Goal: Task Accomplishment & Management: Manage account settings

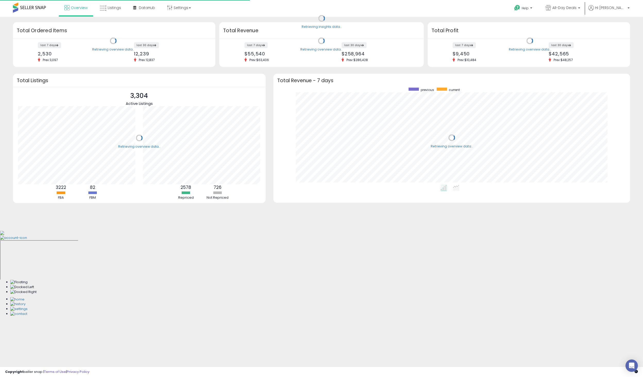
scroll to position [97, 346]
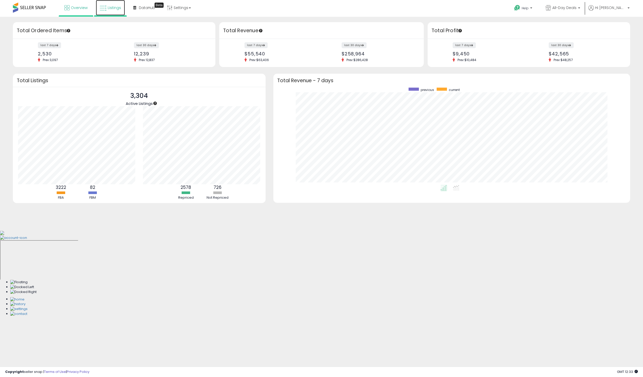
click at [121, 5] on link "Listings" at bounding box center [110, 7] width 29 height 15
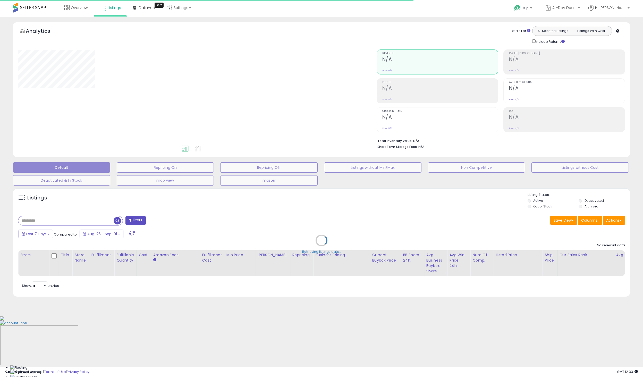
type input "*****"
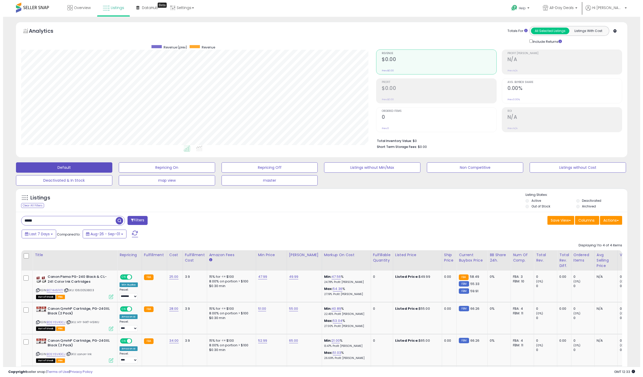
scroll to position [106, 355]
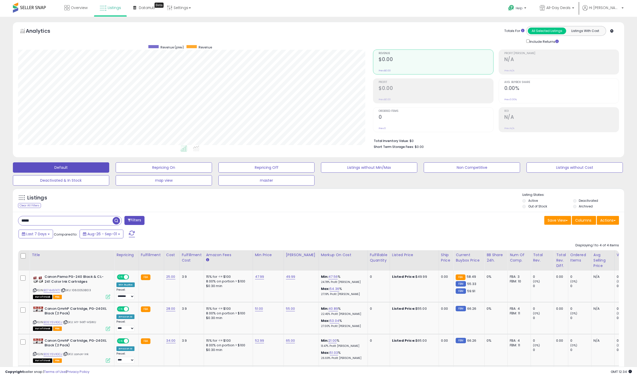
click at [100, 222] on input "*****" at bounding box center [65, 220] width 94 height 9
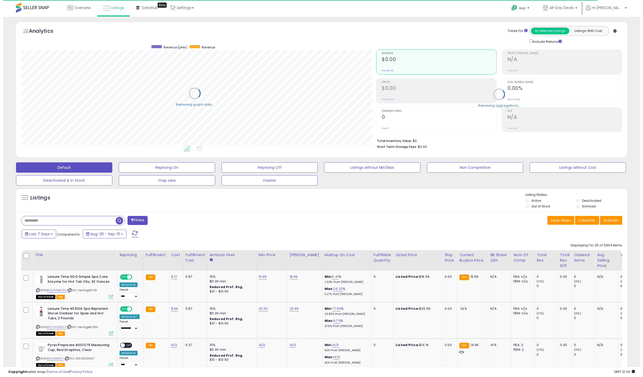
scroll to position [257309, 257060]
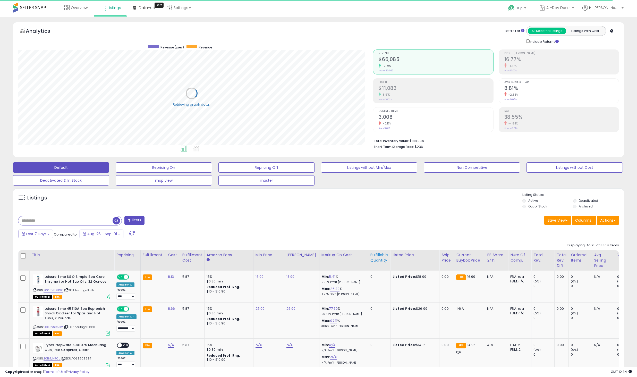
click at [375, 259] on div "Fulfillable Quantity" at bounding box center [379, 257] width 18 height 11
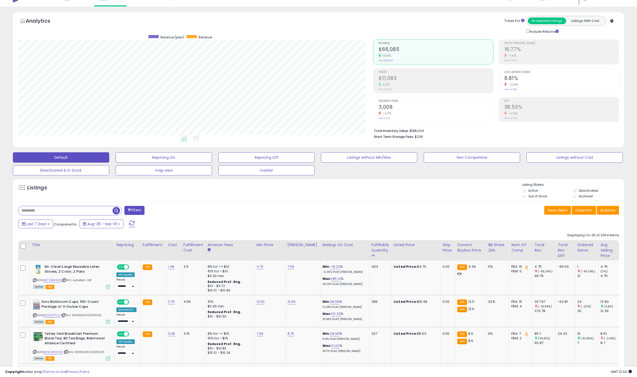
scroll to position [11, 0]
click at [260, 265] on link "4.75" at bounding box center [259, 265] width 7 height 5
type input "****"
click button "submit" at bounding box center [272, 253] width 9 height 8
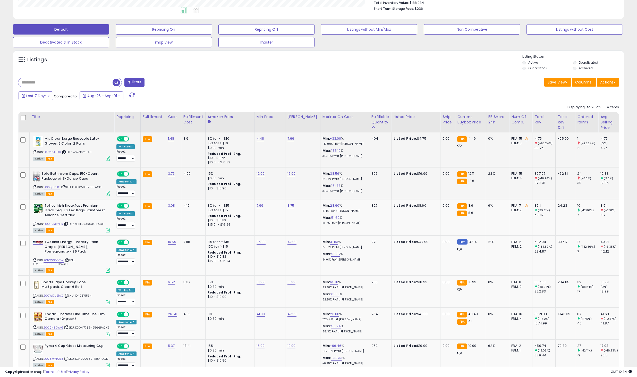
scroll to position [138, 0]
click at [256, 314] on link "41.00" at bounding box center [260, 313] width 8 height 5
type input "**"
click button "submit" at bounding box center [273, 301] width 9 height 8
click at [56, 325] on link "B000HZDYAG" at bounding box center [54, 327] width 20 height 4
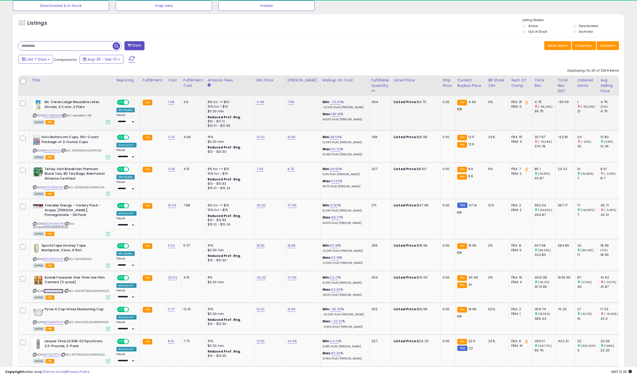
scroll to position [219, 0]
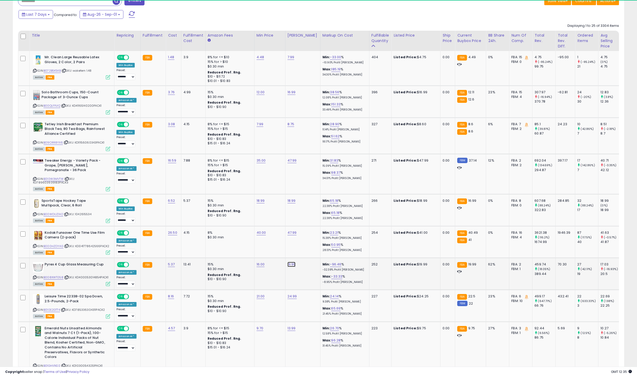
click at [289, 265] on link "19.99" at bounding box center [291, 264] width 8 height 5
type input "*"
type input "*****"
click button "submit" at bounding box center [304, 251] width 9 height 8
click at [58, 277] on link "B008XWT058" at bounding box center [54, 277] width 20 height 4
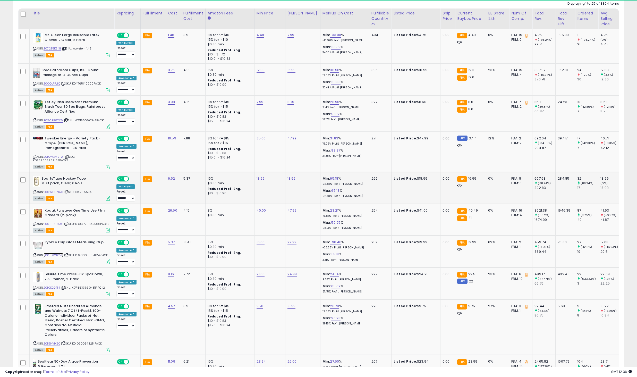
scroll to position [242, 0]
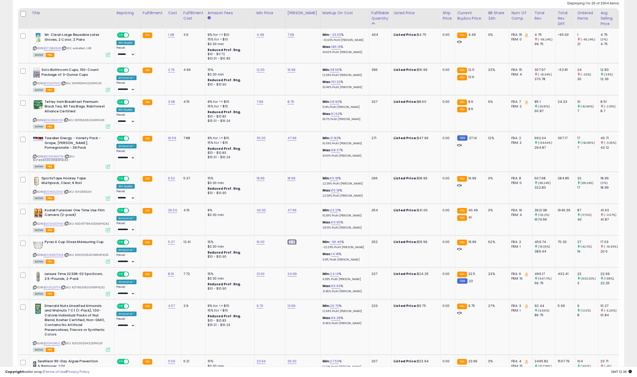
click at [289, 241] on link "22.99" at bounding box center [291, 241] width 9 height 5
drag, startPoint x: 278, startPoint y: 232, endPoint x: 210, endPoint y: 227, distance: 68.4
type input "**"
click button "submit" at bounding box center [304, 229] width 9 height 8
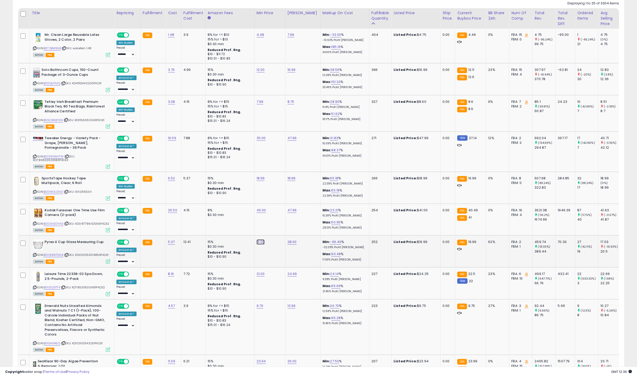
click at [256, 240] on link "16.00" at bounding box center [260, 241] width 8 height 5
drag, startPoint x: 252, startPoint y: 228, endPoint x: 170, endPoint y: 220, distance: 82.2
type input "**"
click button "submit" at bounding box center [273, 229] width 9 height 8
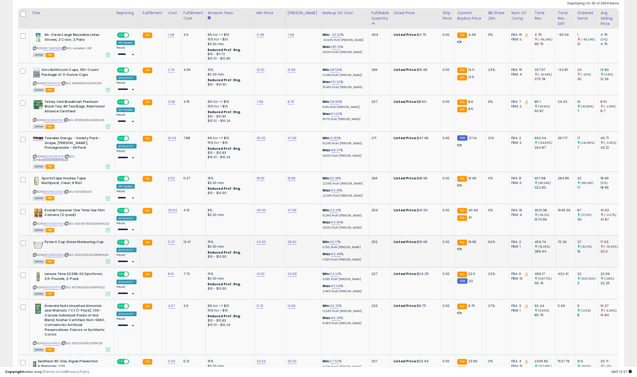
click at [33, 253] on icon at bounding box center [34, 254] width 3 height 3
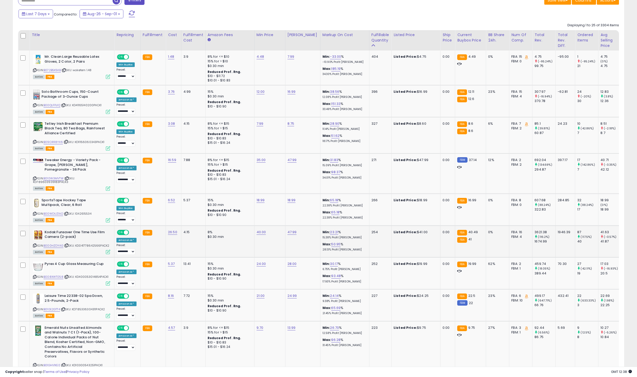
scroll to position [220, 0]
click at [50, 246] on link "B000HZDYAG" at bounding box center [54, 245] width 20 height 4
click at [260, 264] on link "24.00" at bounding box center [261, 263] width 10 height 5
click at [269, 246] on button "submit" at bounding box center [273, 250] width 9 height 8
type input "**"
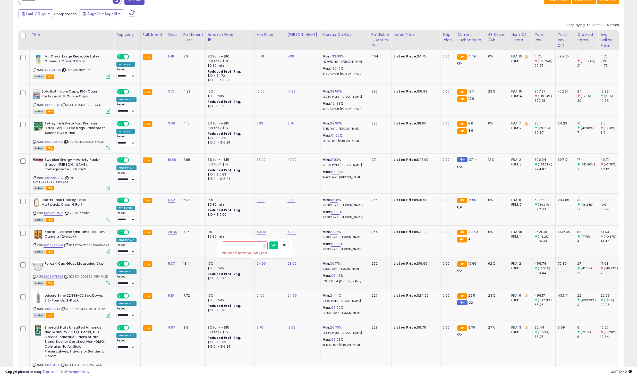
click button "submit" at bounding box center [273, 245] width 9 height 8
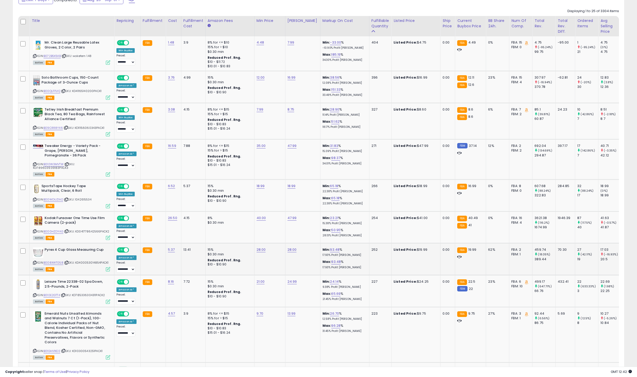
scroll to position [214, 0]
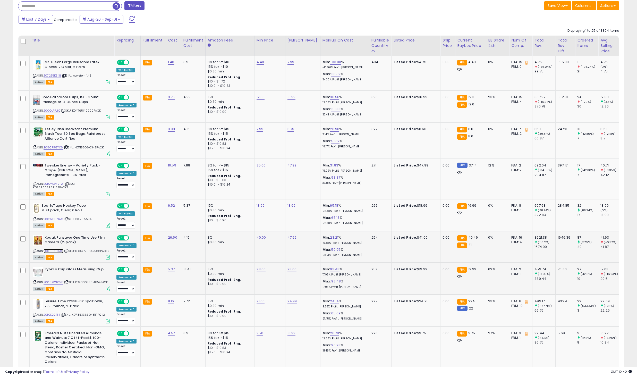
click at [58, 249] on link "B000HZDYAG" at bounding box center [54, 251] width 20 height 4
click at [293, 234] on td "47.99" at bounding box center [302, 247] width 35 height 32
click at [291, 236] on link "47.99" at bounding box center [291, 237] width 9 height 5
type input "*****"
click button "submit" at bounding box center [304, 224] width 9 height 8
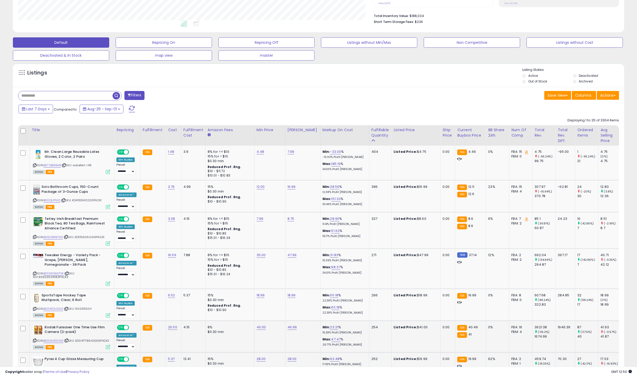
scroll to position [0, 0]
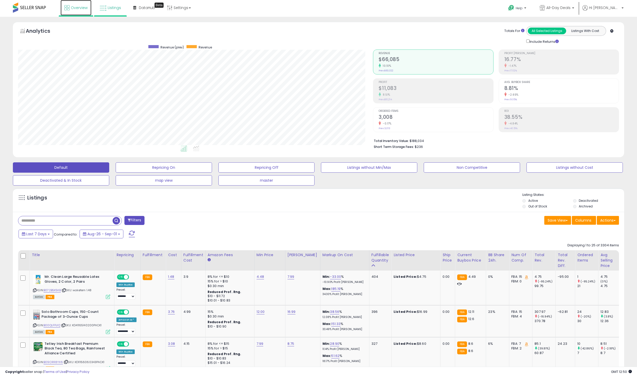
click at [83, 11] on link "Overview" at bounding box center [75, 7] width 31 height 15
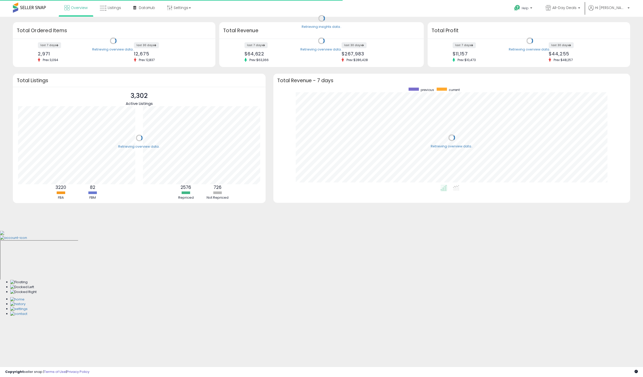
scroll to position [97, 346]
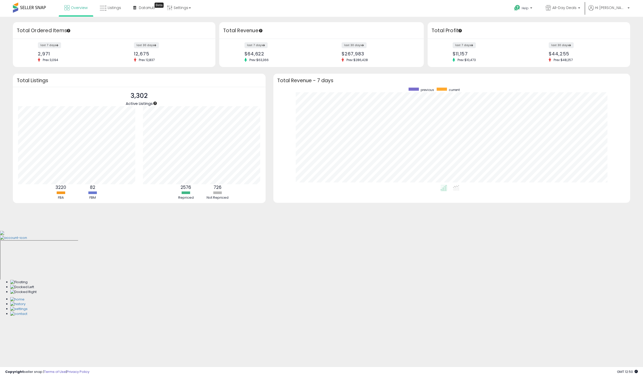
click at [557, 48] on div "last 30 days $44,255 Prev: $48,257" at bounding box center [584, 52] width 80 height 19
click at [558, 53] on div "$44,255" at bounding box center [584, 53] width 72 height 5
click at [570, 8] on span "All-Day Deals" at bounding box center [564, 7] width 24 height 5
click at [474, 14] on div "Help Contact Support Search Knowledge Hub Request a Feature Account" at bounding box center [528, 11] width 213 height 22
click at [629, 8] on b at bounding box center [628, 9] width 2 height 4
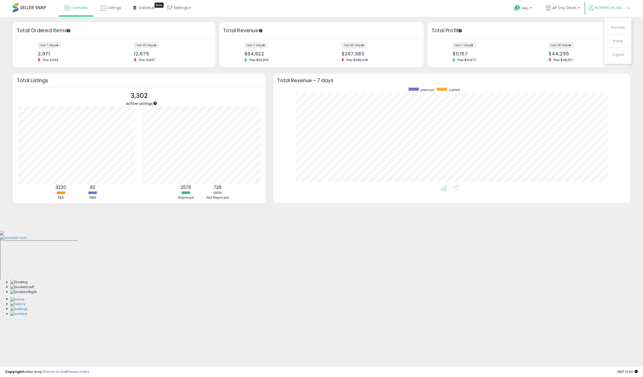
click at [542, 62] on div "last 7 days $11,157 Prev: $10,473 last 30 days $44,255 Prev: $48,257" at bounding box center [528, 53] width 202 height 28
click at [179, 10] on link "Settings" at bounding box center [178, 7] width 31 height 15
click at [180, 27] on link "Store settings" at bounding box center [179, 26] width 23 height 5
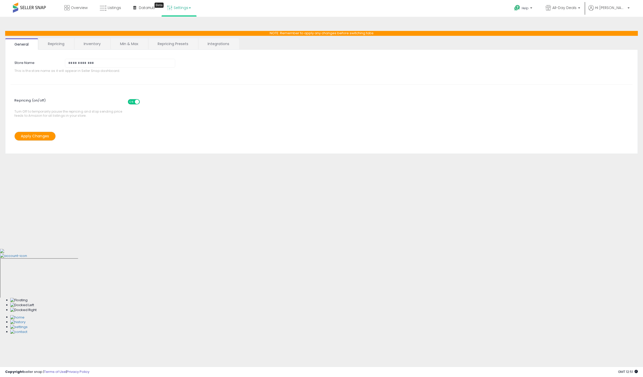
click at [99, 41] on link "Inventory" at bounding box center [92, 43] width 36 height 11
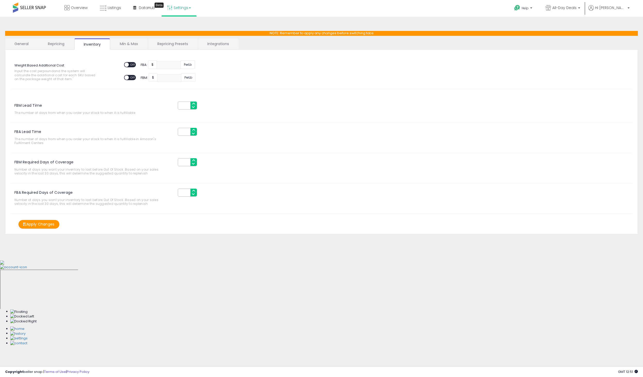
click at [188, 44] on link "Repricing Presets" at bounding box center [172, 43] width 49 height 11
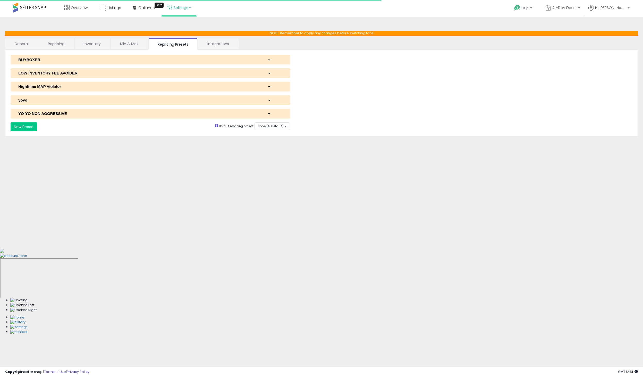
click at [221, 46] on link "Integrations" at bounding box center [218, 43] width 40 height 11
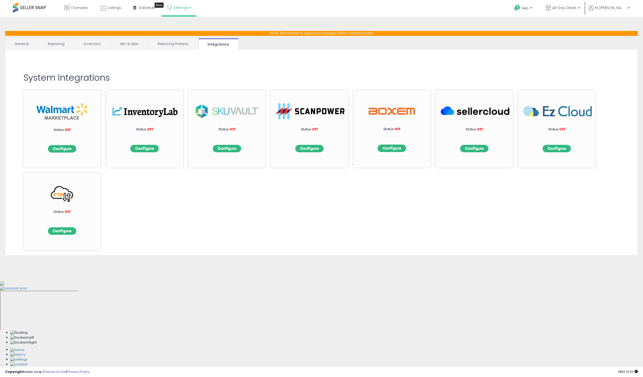
click at [20, 45] on link "General" at bounding box center [21, 43] width 33 height 11
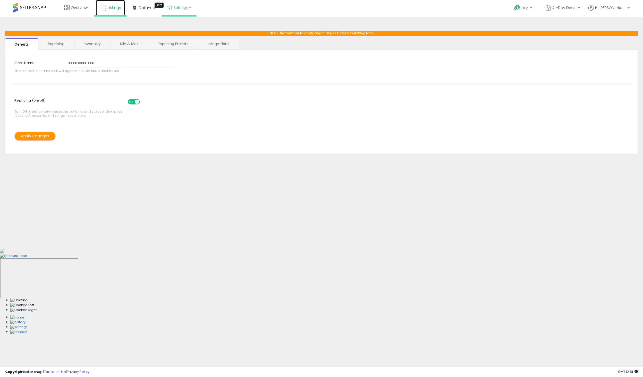
click at [117, 8] on span "Listings" at bounding box center [114, 7] width 13 height 5
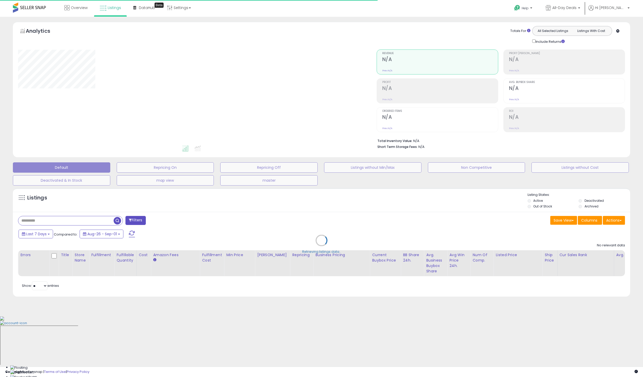
type input "*****"
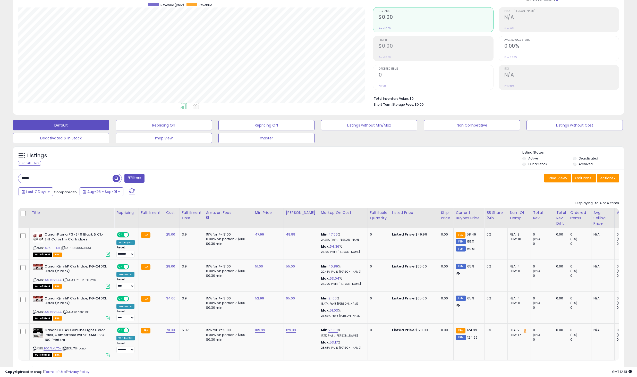
scroll to position [106, 355]
click at [377, 215] on div "Fulfillable Quantity" at bounding box center [379, 215] width 18 height 11
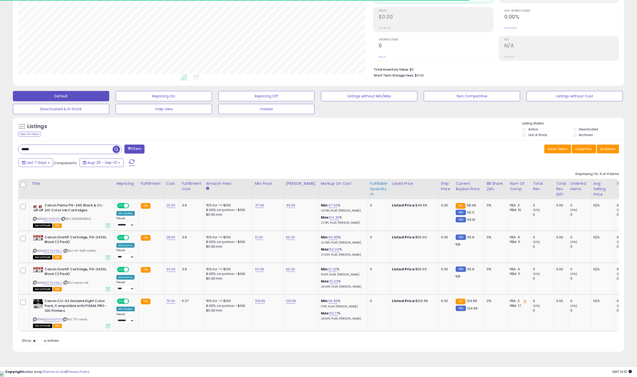
scroll to position [71, 0]
click at [71, 150] on input "*****" at bounding box center [84, 149] width 133 height 9
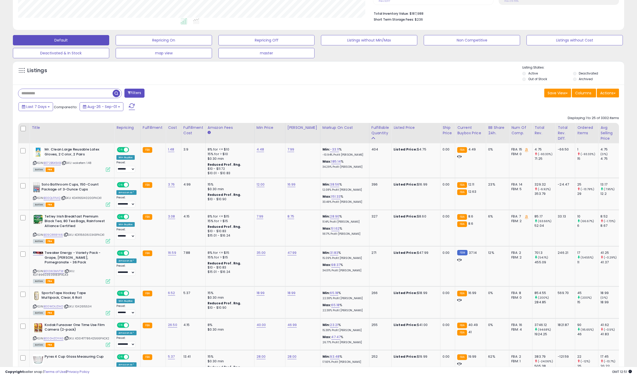
scroll to position [106, 355]
click at [49, 93] on input "text" at bounding box center [65, 93] width 94 height 9
type input "*****"
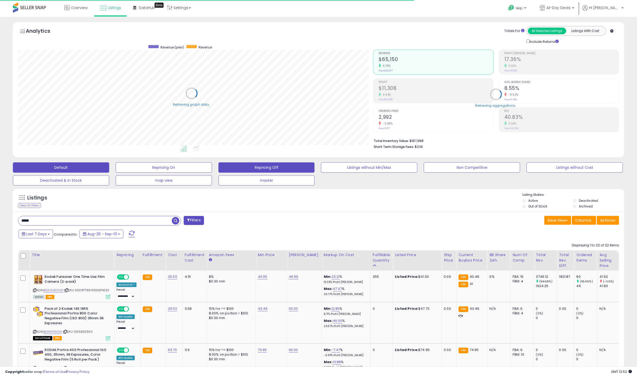
scroll to position [257309, 257060]
drag, startPoint x: 233, startPoint y: 174, endPoint x: 283, endPoint y: 166, distance: 50.4
click at [283, 166] on div "Default Repricing On Repricing Off Listings without Min/Max Non Competitive Lis…" at bounding box center [318, 173] width 624 height 26
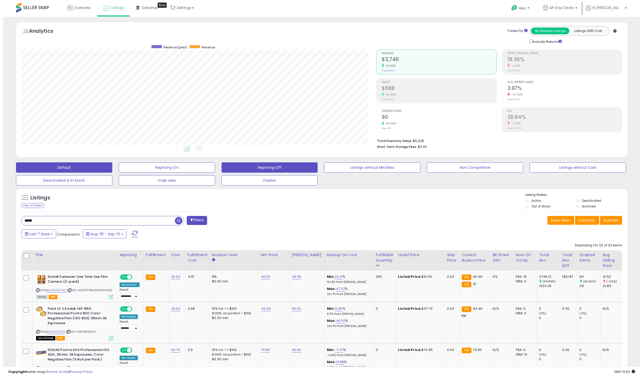
scroll to position [106, 355]
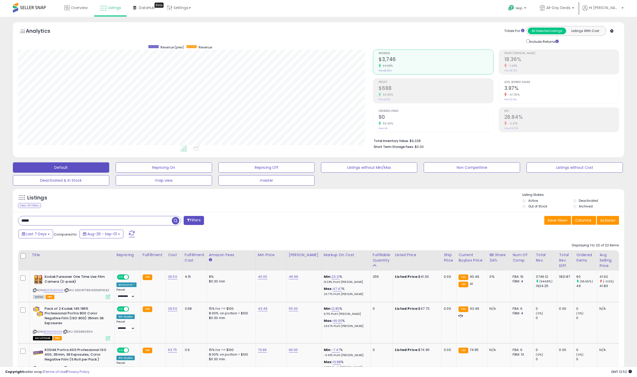
click at [123, 223] on input "*****" at bounding box center [94, 220] width 153 height 9
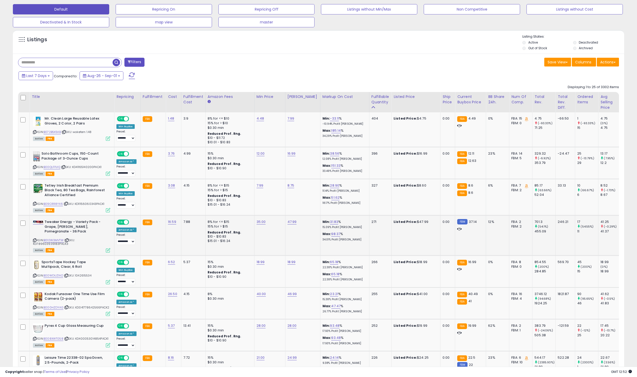
scroll to position [157, 0]
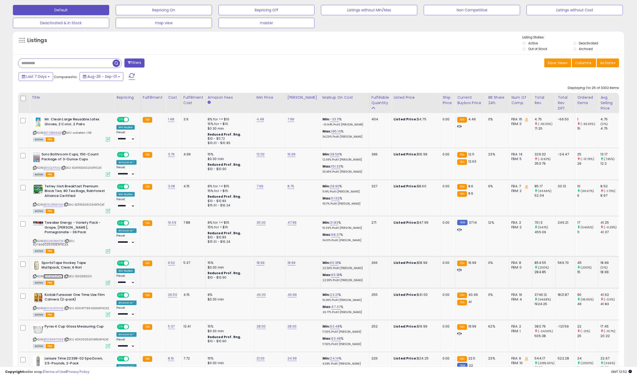
click at [54, 276] on link "B00WDUZ1AO" at bounding box center [54, 276] width 20 height 4
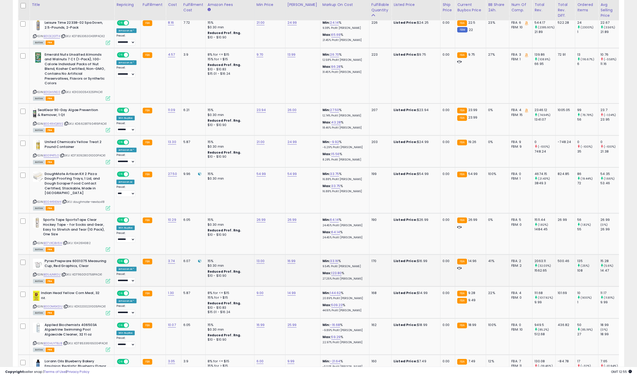
scroll to position [499, 0]
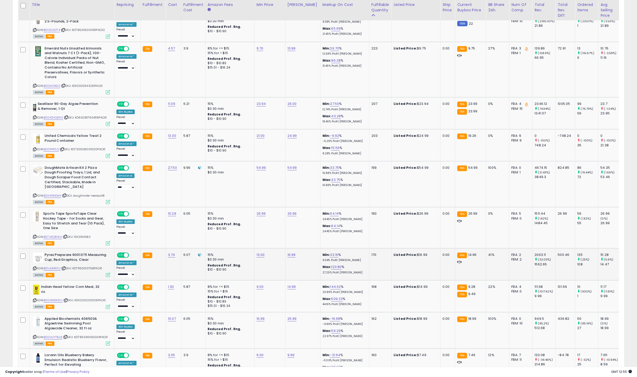
click at [34, 267] on icon at bounding box center [34, 268] width 3 height 3
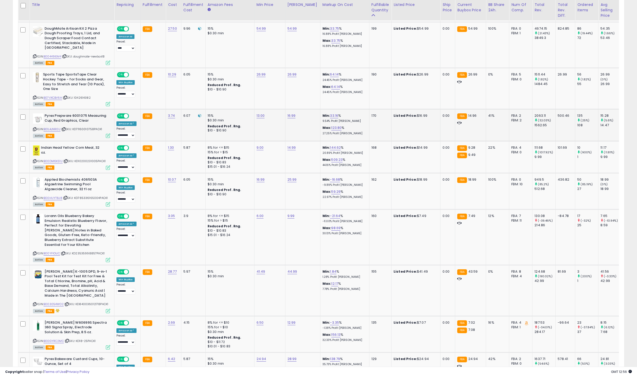
scroll to position [638, 0]
click at [208, 269] on td "15% $0.30 min" at bounding box center [229, 290] width 49 height 51
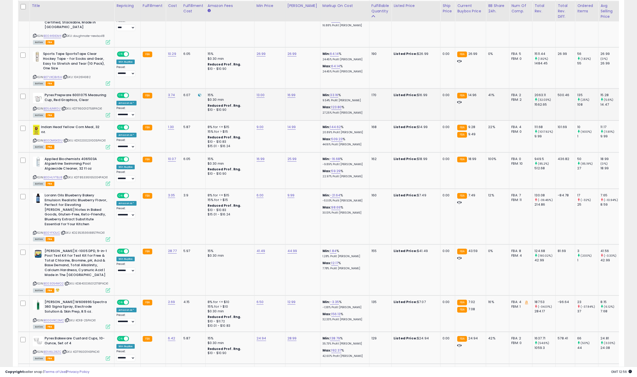
scroll to position [659, 0]
click at [256, 248] on link "41.49" at bounding box center [260, 250] width 9 height 5
click at [285, 223] on icon "button" at bounding box center [283, 222] width 3 height 3
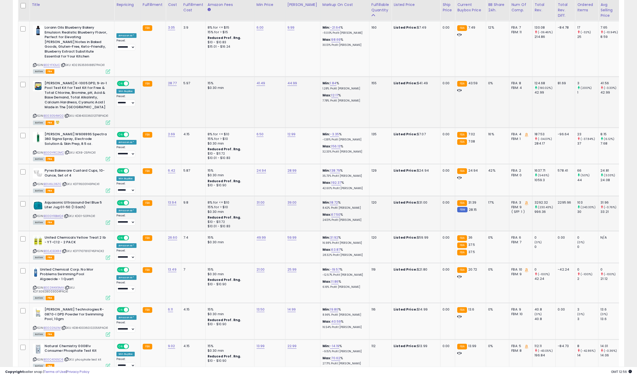
scroll to position [826, 0]
click at [260, 267] on link "21.00" at bounding box center [260, 269] width 8 height 5
type input "**"
click button "submit" at bounding box center [273, 242] width 9 height 8
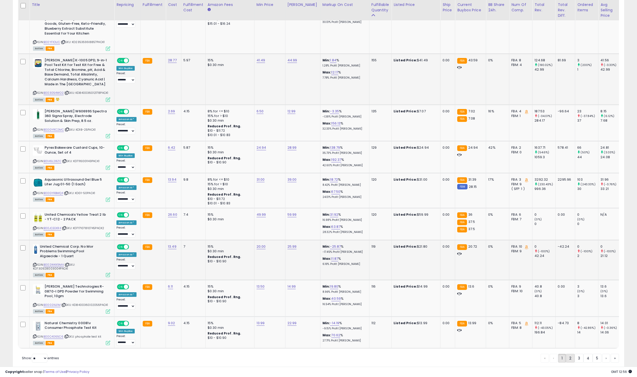
click at [568, 353] on link "2" at bounding box center [570, 357] width 9 height 9
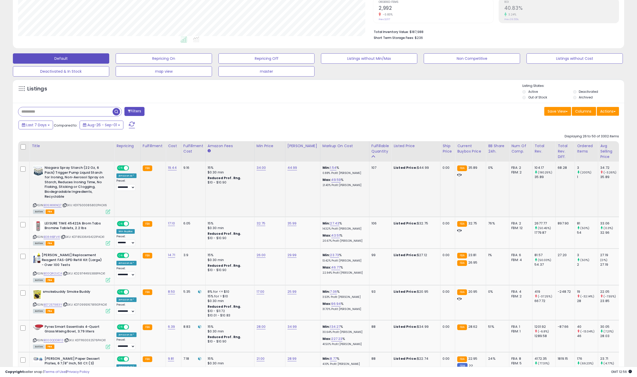
scroll to position [133, 0]
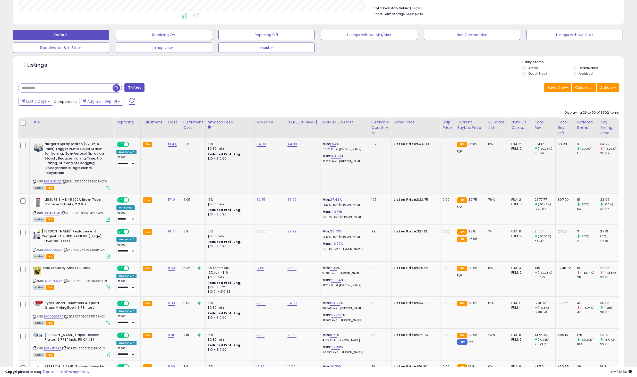
click at [332, 172] on td "Min: 1.54 % 0.88% Profit [PERSON_NAME]: 49.59 % 21.43% Profit [PERSON_NAME]" at bounding box center [344, 165] width 49 height 55
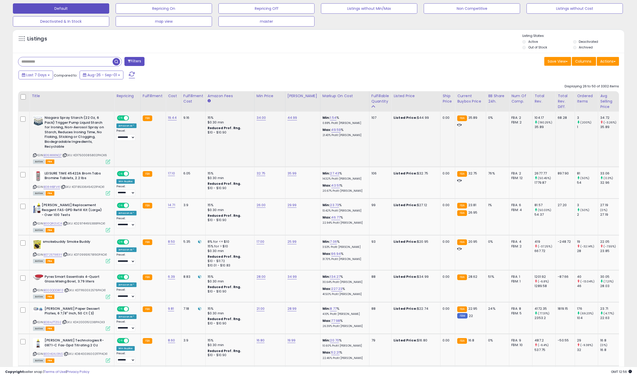
scroll to position [160, 0]
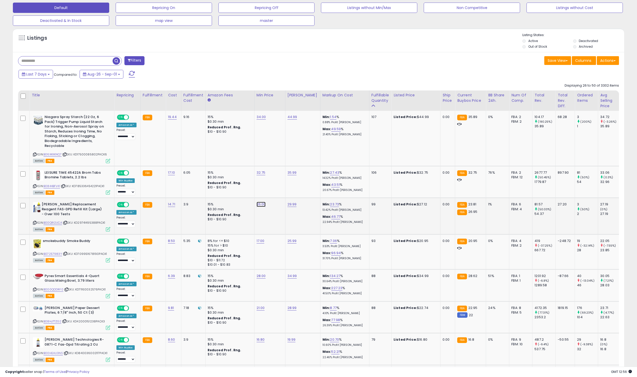
click at [260, 203] on link "26.00" at bounding box center [260, 204] width 9 height 5
drag, startPoint x: 248, startPoint y: 193, endPoint x: 214, endPoint y: 184, distance: 35.5
type input "**"
click button "submit" at bounding box center [273, 191] width 9 height 8
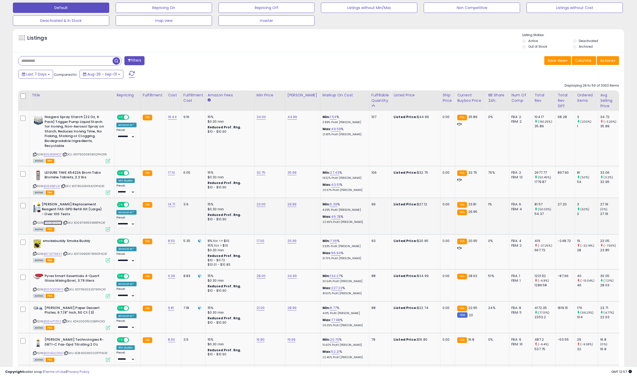
click at [54, 221] on link "B00QRI2UCA" at bounding box center [53, 222] width 19 height 4
click at [257, 205] on link "23.00" at bounding box center [260, 204] width 9 height 5
type input "**"
click button "submit" at bounding box center [273, 191] width 9 height 8
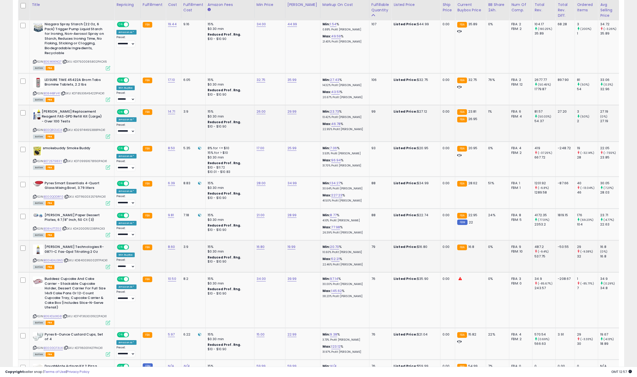
scroll to position [252, 0]
click at [62, 314] on link "B06XDLKXG8" at bounding box center [53, 316] width 18 height 4
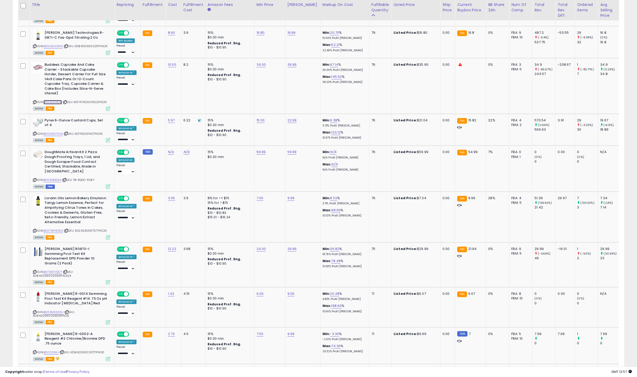
scroll to position [489, 0]
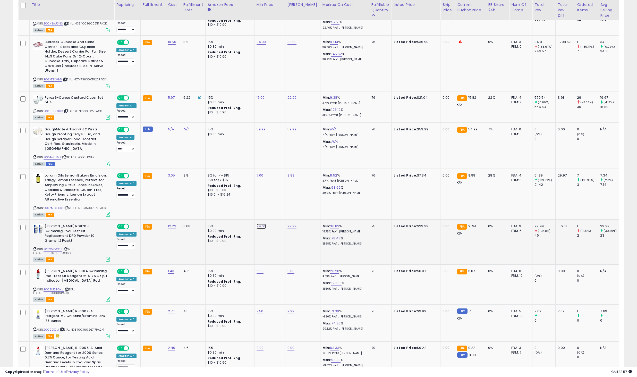
click at [256, 223] on link "24.00" at bounding box center [261, 225] width 10 height 5
drag, startPoint x: 254, startPoint y: 206, endPoint x: 177, endPoint y: 189, distance: 78.5
click at [177, 189] on tbody "Niagara Spray Starch (22 Oz, 6 Pack) Trigger Pump Liquid Starch for Ironing, No…" at bounding box center [415, 283] width 794 height 1004
type input "**"
click button "submit" at bounding box center [273, 203] width 9 height 8
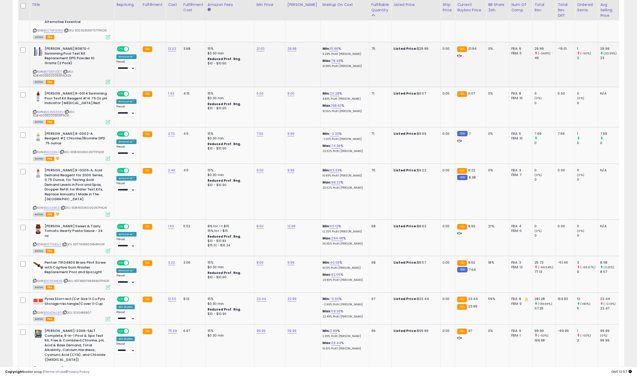
scroll to position [666, 0]
click at [259, 328] on link "99.99" at bounding box center [260, 330] width 9 height 5
type input "**"
click button "submit" at bounding box center [273, 286] width 9 height 8
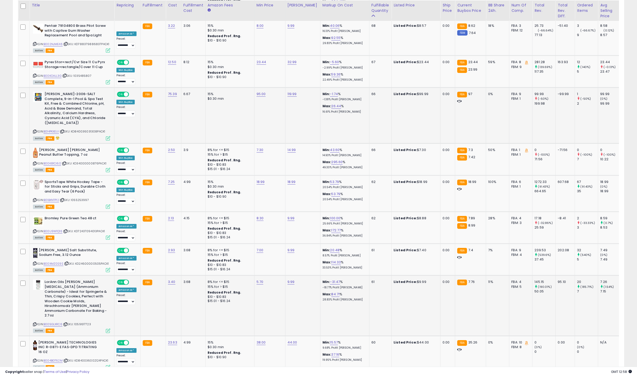
scroll to position [902, 0]
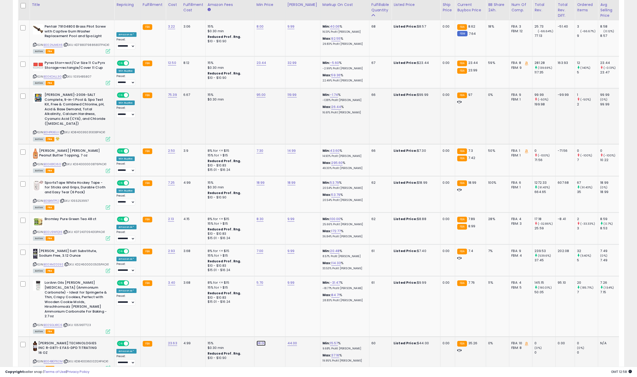
click at [262, 340] on link "38.00" at bounding box center [260, 342] width 9 height 5
type input "**"
click button "submit" at bounding box center [273, 293] width 9 height 8
click at [575, 376] on link "3" at bounding box center [578, 382] width 9 height 9
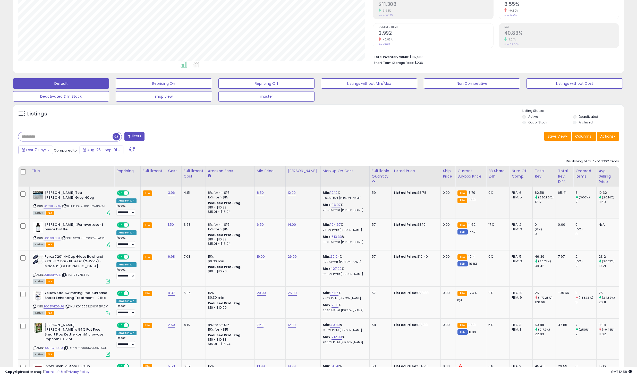
scroll to position [92, 0]
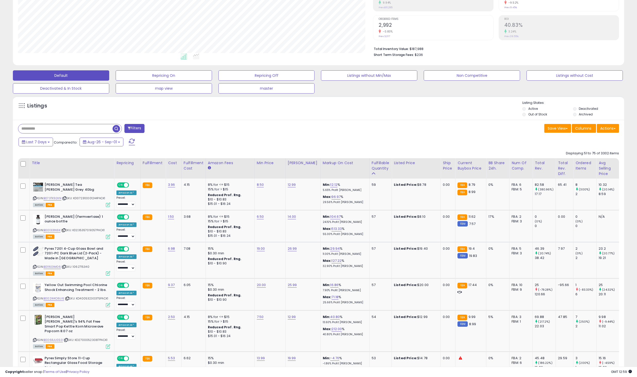
click at [192, 141] on div "Last 7 Days Compared to: Aug-26 - Sep-01" at bounding box center [242, 143] width 450 height 12
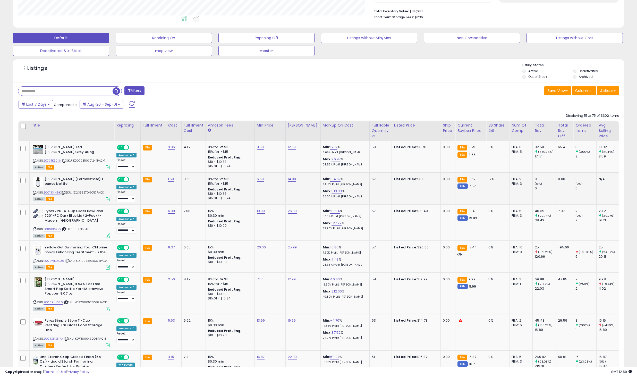
scroll to position [158, 0]
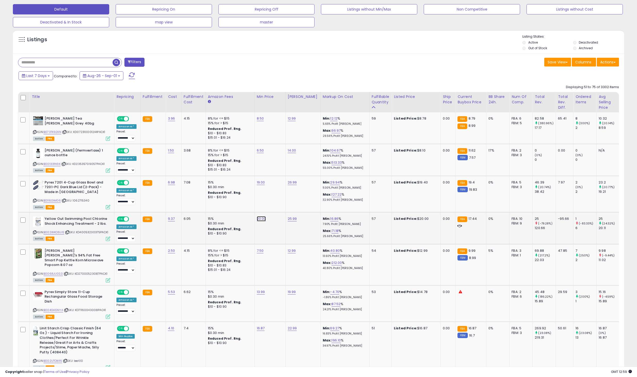
click at [263, 218] on link "20.00" at bounding box center [261, 218] width 9 height 5
type input "*"
type input "**"
click button "submit" at bounding box center [273, 206] width 9 height 8
click at [54, 230] on link "B002WKO6U6" at bounding box center [54, 232] width 21 height 4
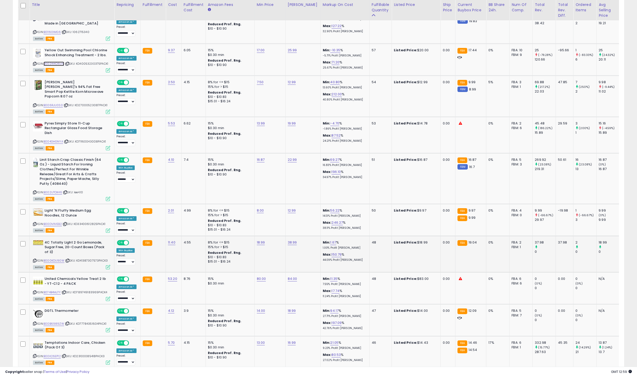
scroll to position [364, 0]
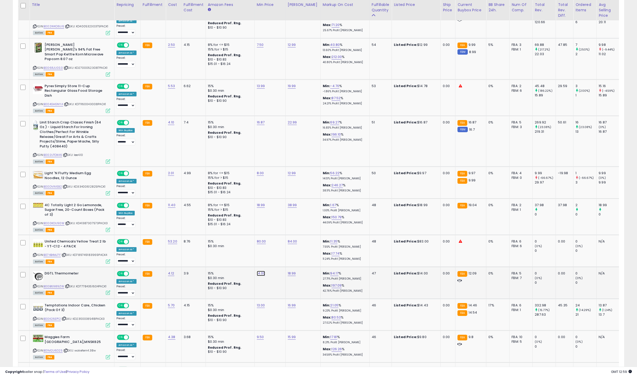
click at [260, 271] on link "14.00" at bounding box center [261, 273] width 8 height 5
type input "**"
click button "submit" at bounding box center [273, 255] width 9 height 8
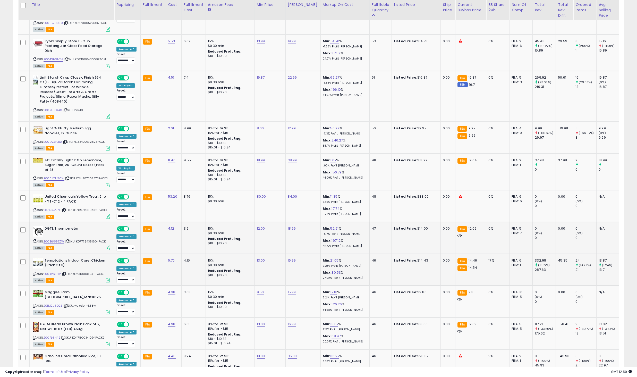
scroll to position [408, 0]
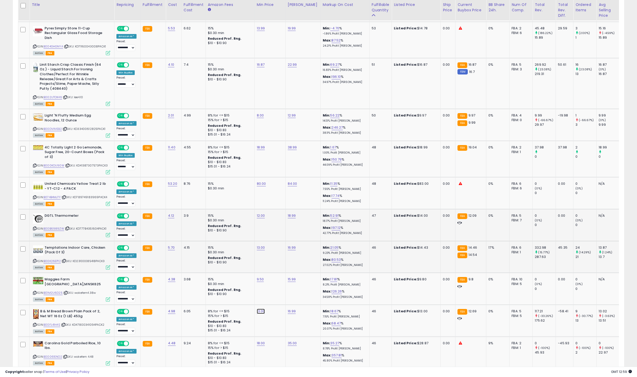
click at [262, 308] on link "13.00" at bounding box center [261, 310] width 8 height 5
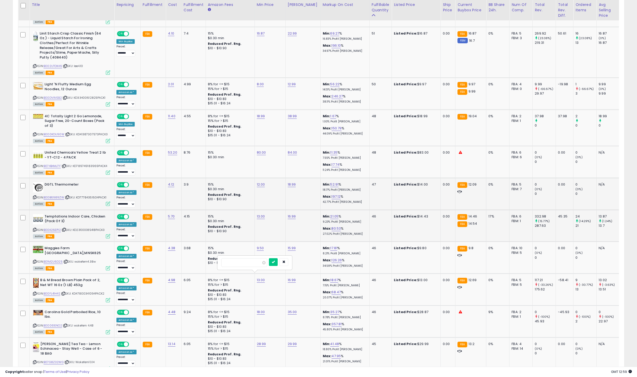
scroll to position [452, 0]
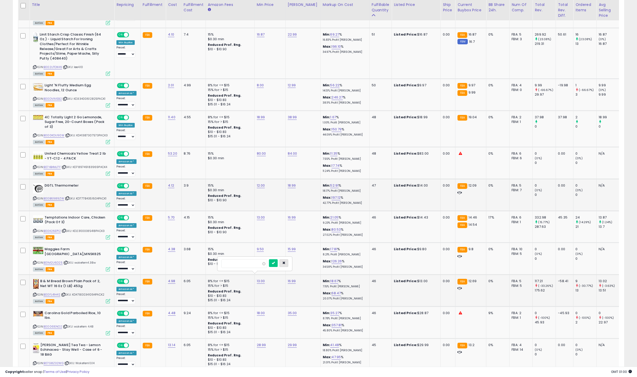
click at [285, 264] on icon "button" at bounding box center [283, 262] width 3 height 3
click at [257, 278] on link "13.00" at bounding box center [261, 280] width 8 height 5
type input "**"
click button "submit" at bounding box center [273, 263] width 9 height 8
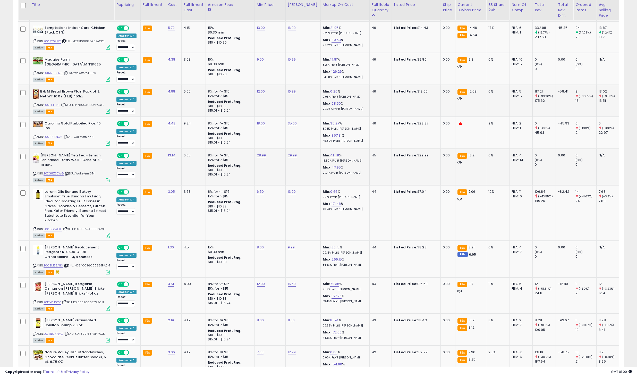
scroll to position [641, 0]
click at [259, 281] on link "12.00" at bounding box center [261, 283] width 8 height 5
type input "**"
click button "submit" at bounding box center [273, 261] width 9 height 8
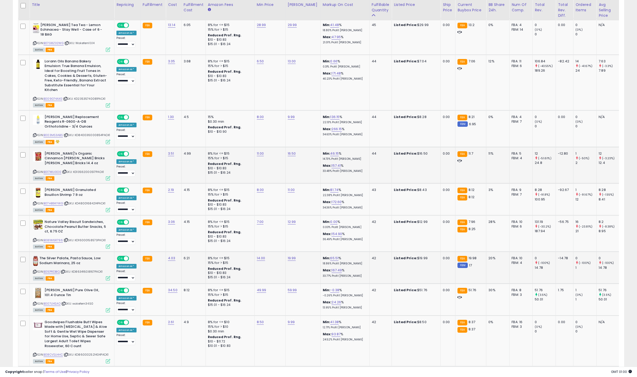
scroll to position [770, 0]
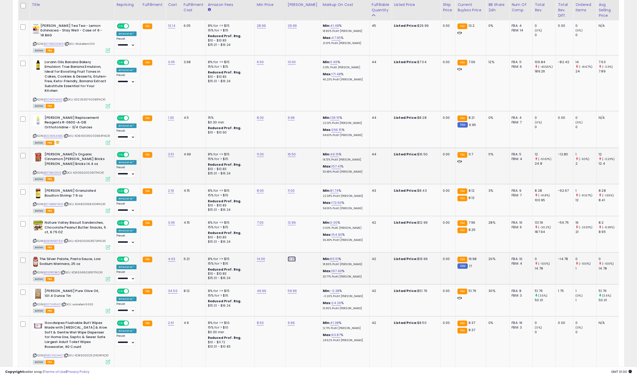
click at [289, 256] on link "19.99" at bounding box center [292, 258] width 8 height 5
type input "*"
type input "*****"
click button "submit" at bounding box center [304, 236] width 9 height 8
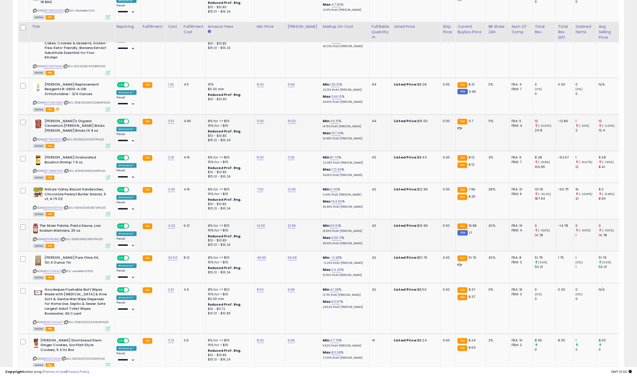
scroll to position [832, 0]
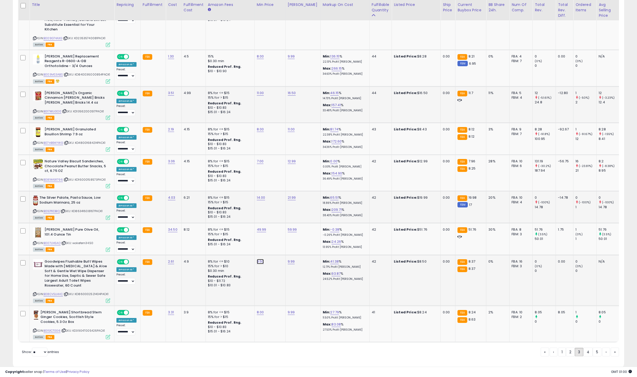
click at [257, 259] on link "8.50" at bounding box center [260, 261] width 7 height 5
type input "*"
click button "submit" at bounding box center [272, 239] width 9 height 8
click at [589, 348] on link "4" at bounding box center [587, 351] width 9 height 9
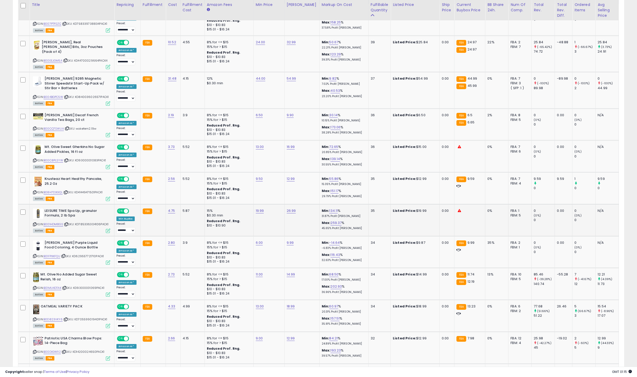
scroll to position [266, 0]
click at [289, 240] on link "9.99" at bounding box center [290, 242] width 7 height 5
drag, startPoint x: 280, startPoint y: 228, endPoint x: 209, endPoint y: 235, distance: 72.2
click at [209, 236] on tr "**********" at bounding box center [412, 252] width 789 height 32
type input "*****"
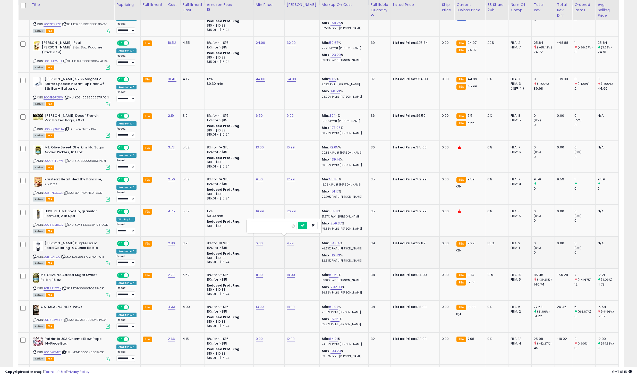
click button "submit" at bounding box center [302, 225] width 9 height 8
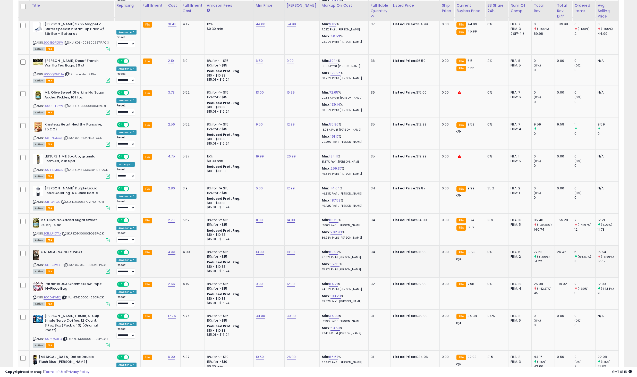
scroll to position [321, 0]
click at [259, 281] on link "9.00" at bounding box center [259, 283] width 7 height 5
type input "*"
click button "submit" at bounding box center [271, 266] width 9 height 8
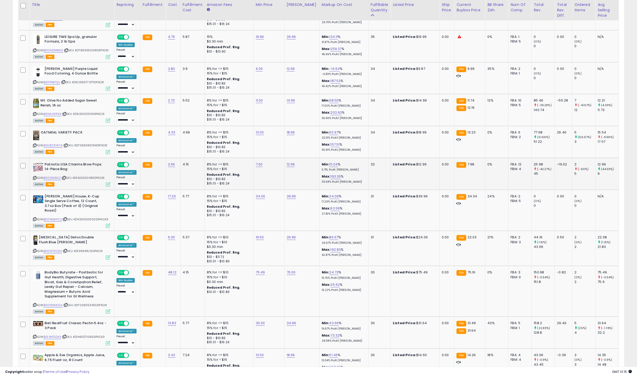
scroll to position [439, 0]
click at [258, 270] on link "75.49" at bounding box center [260, 272] width 9 height 5
type input "*****"
click button "submit" at bounding box center [272, 250] width 9 height 8
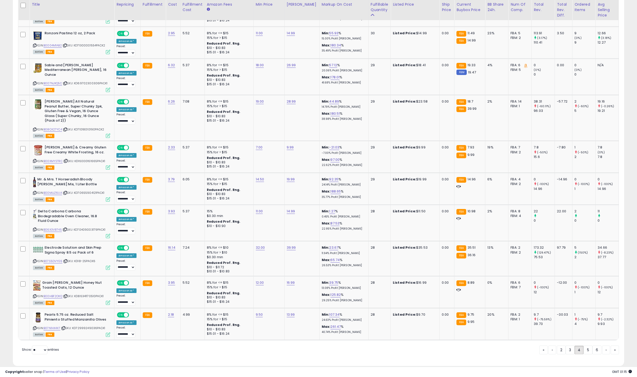
scroll to position [793, 0]
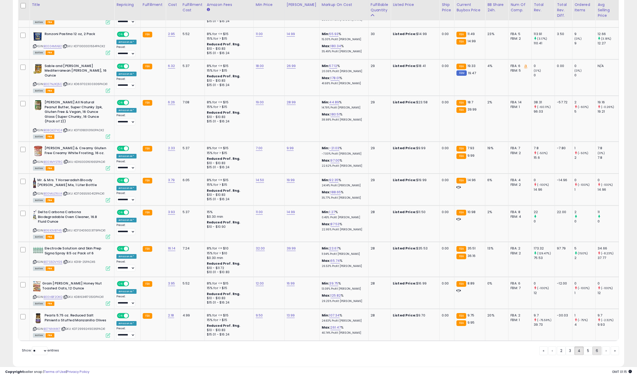
click at [592, 346] on link "6" at bounding box center [596, 350] width 9 height 9
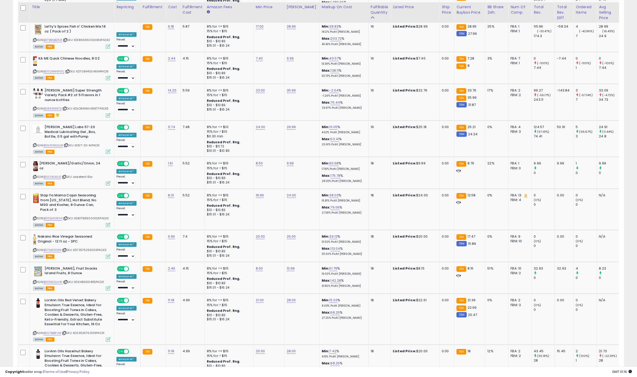
scroll to position [792, 0]
